Goal: Transaction & Acquisition: Register for event/course

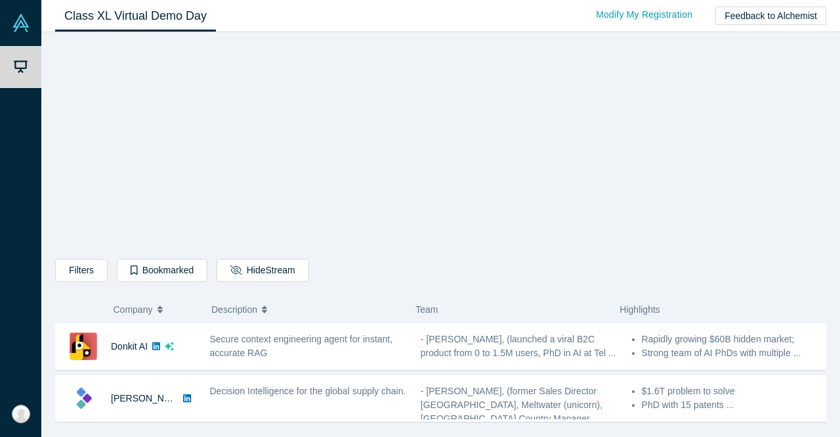
click at [815, 115] on div "Filters AI Artificial Intelligence B2B SaaS AI (Artificial Intelligence) Data A…" at bounding box center [440, 231] width 771 height 381
drag, startPoint x: 834, startPoint y: 69, endPoint x: 832, endPoint y: 102, distance: 32.8
click at [832, 102] on div "Filters AI Artificial Intelligence B2B SaaS AI (Artificial Intelligence) Data A…" at bounding box center [440, 234] width 799 height 404
click at [767, 108] on div "Filters AI Artificial Intelligence B2B SaaS AI (Artificial Intelligence) Data A…" at bounding box center [440, 231] width 771 height 381
click at [835, 408] on div "Filters AI Artificial Intelligence B2B SaaS AI (Artificial Intelligence) Data A…" at bounding box center [440, 234] width 799 height 404
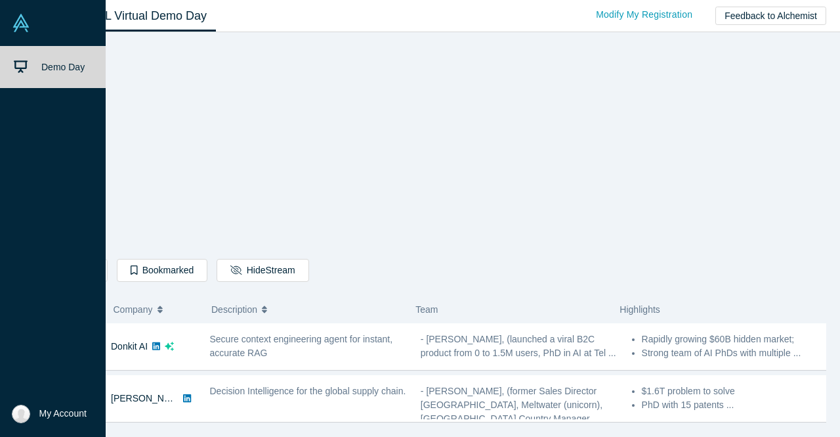
click at [55, 413] on span "My Account" at bounding box center [62, 413] width 47 height 14
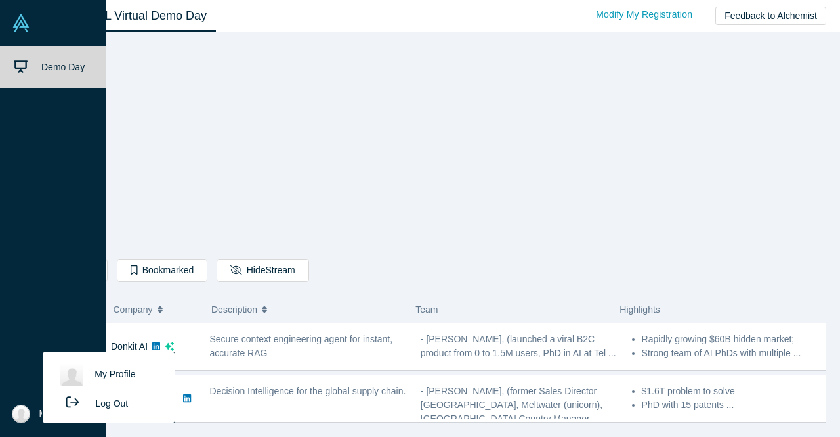
click at [24, 19] on img at bounding box center [21, 23] width 18 height 18
